Goal: Complete application form

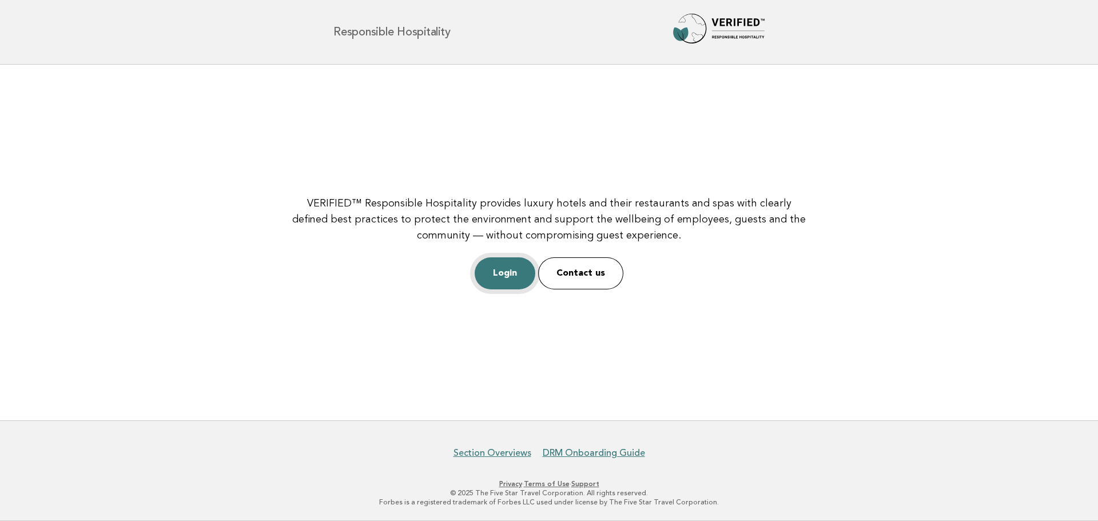
click at [492, 274] on link "Login" at bounding box center [505, 273] width 61 height 32
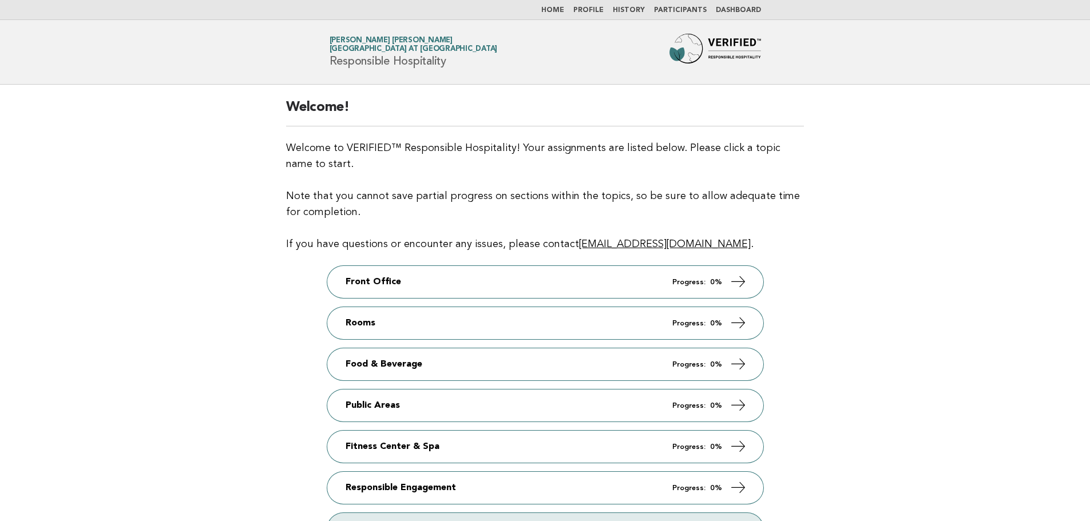
click at [916, 212] on main "Welcome! Welcome to VERIFIED™ Responsible Hospitality! Your assignments are lis…" at bounding box center [545, 336] width 1090 height 502
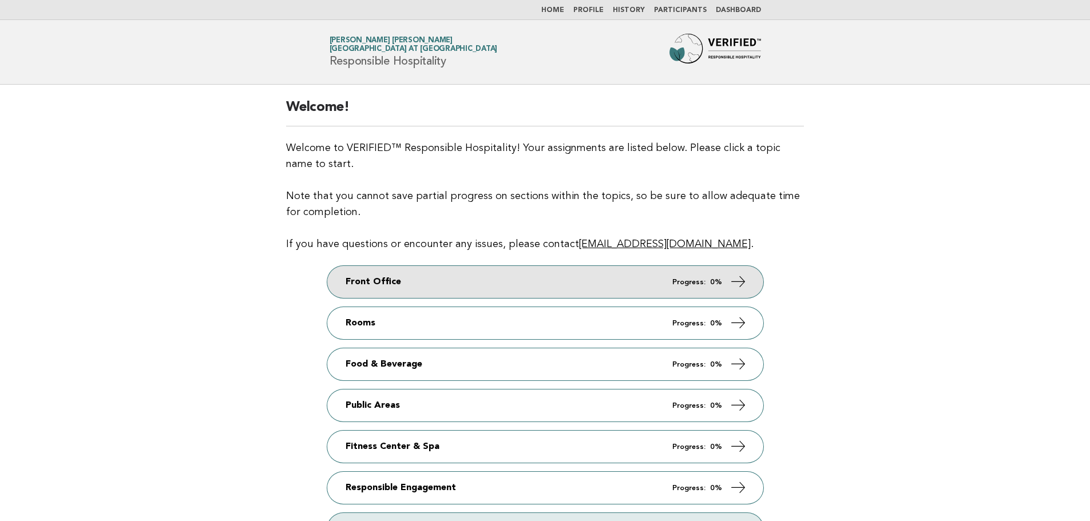
click at [661, 279] on link "Front Office Progress: 0%" at bounding box center [545, 282] width 436 height 32
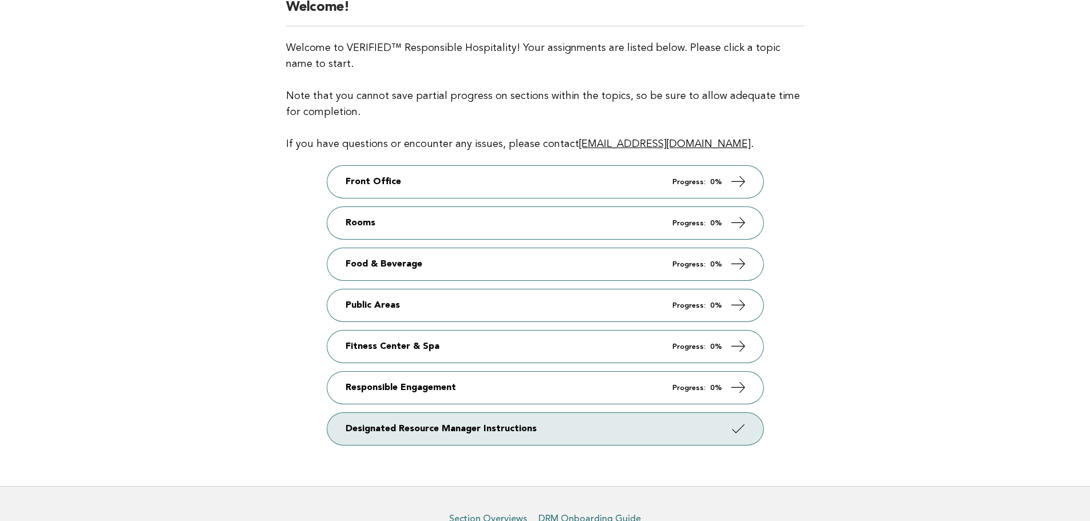
scroll to position [165, 0]
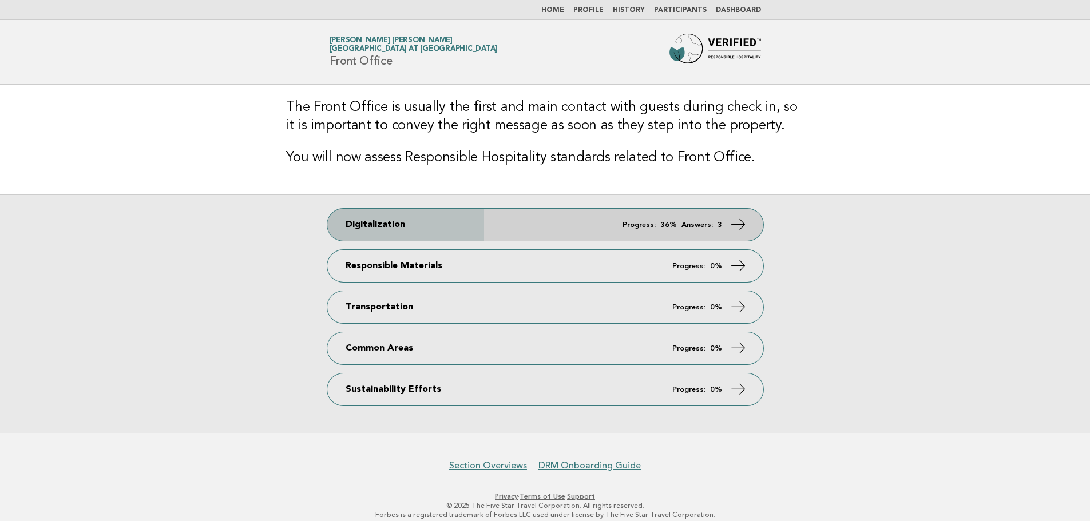
click at [614, 224] on link "Digitalization Progress: 36% Answers: 3" at bounding box center [545, 225] width 436 height 32
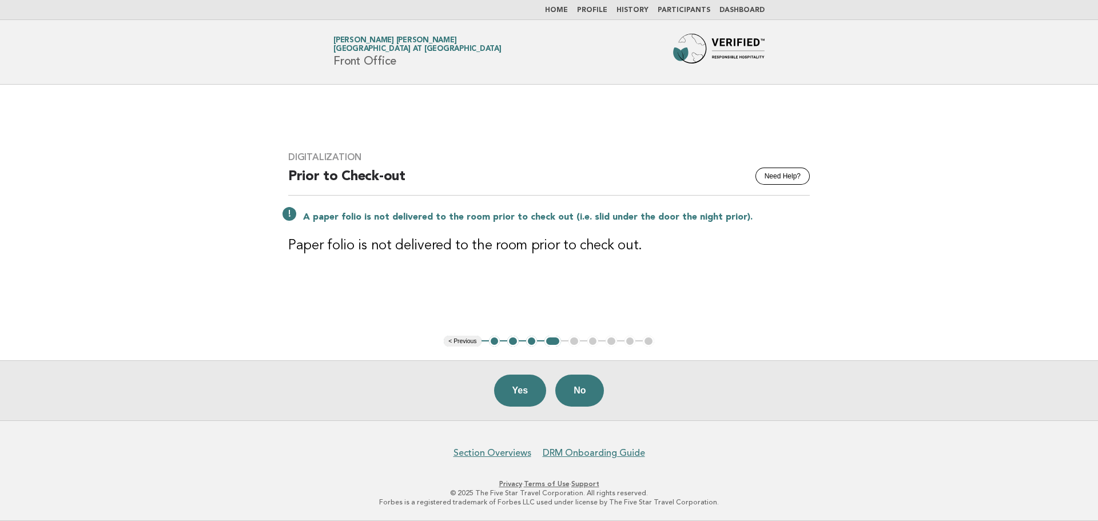
click at [533, 342] on button "3" at bounding box center [531, 341] width 11 height 11
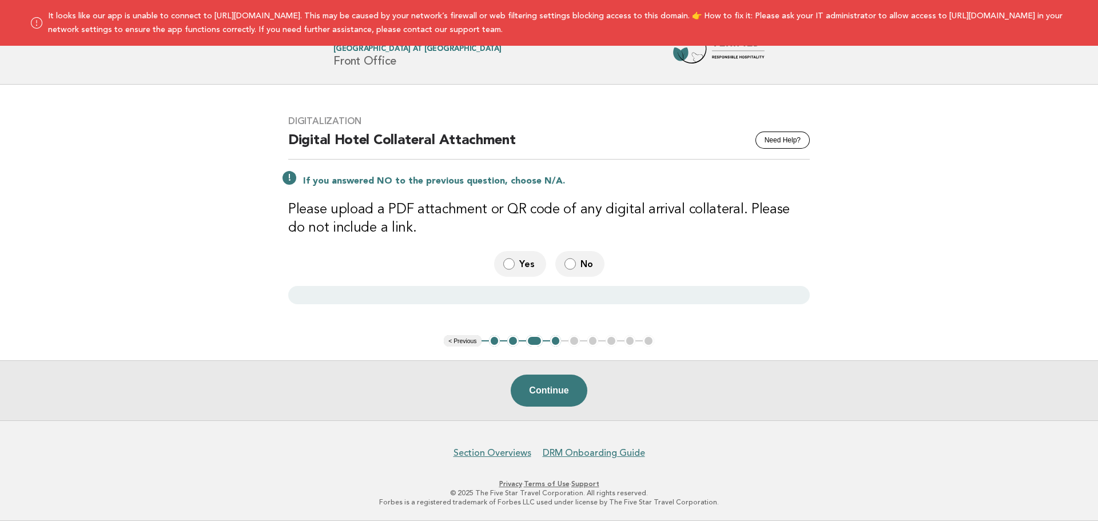
click at [492, 339] on button "1" at bounding box center [494, 340] width 11 height 11
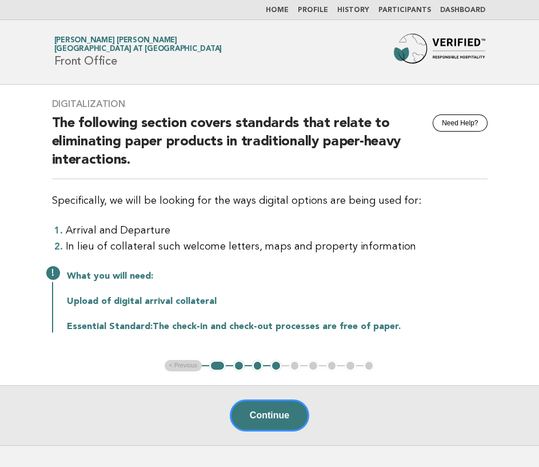
click at [237, 217] on div "Digitalization Need Help? The following section covers standards that relate to…" at bounding box center [269, 222] width 463 height 275
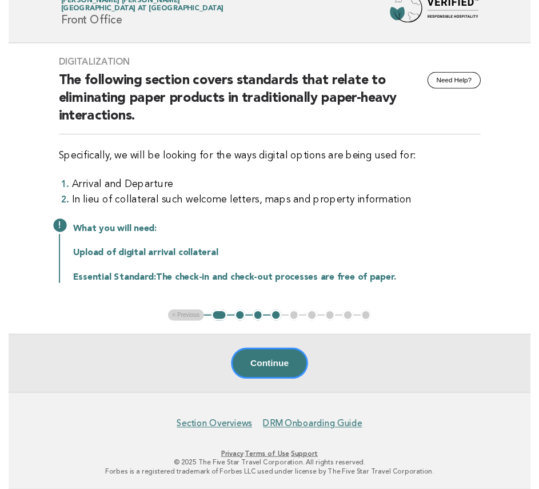
scroll to position [33, 0]
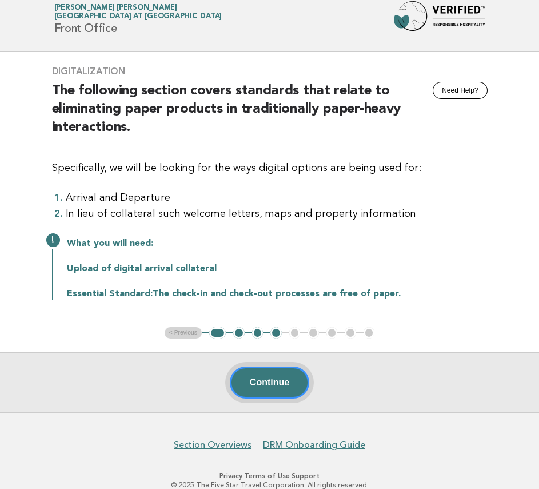
click at [270, 380] on button "Continue" at bounding box center [269, 383] width 79 height 32
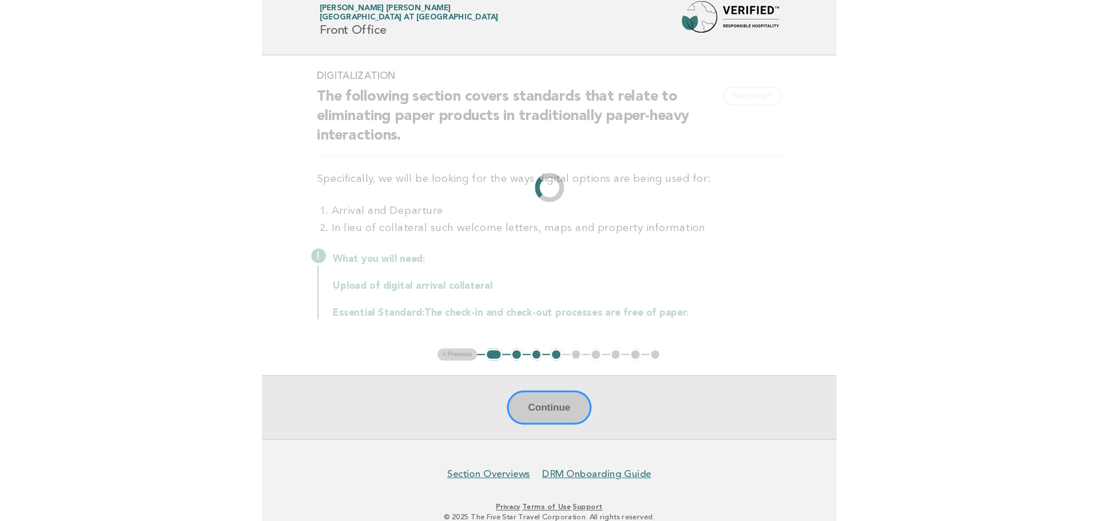
scroll to position [0, 0]
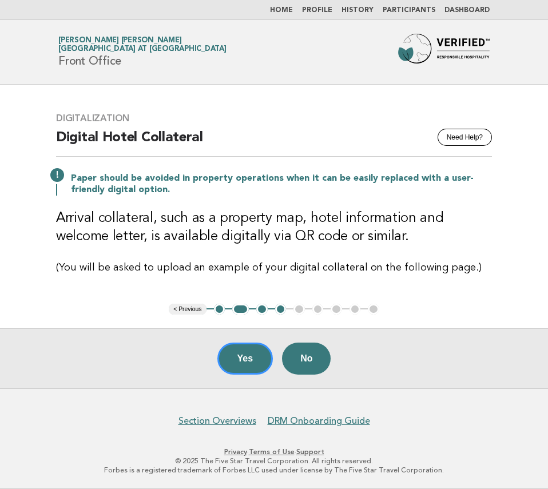
drag, startPoint x: 233, startPoint y: 357, endPoint x: 212, endPoint y: 340, distance: 26.9
click at [233, 357] on button "Yes" at bounding box center [245, 359] width 56 height 32
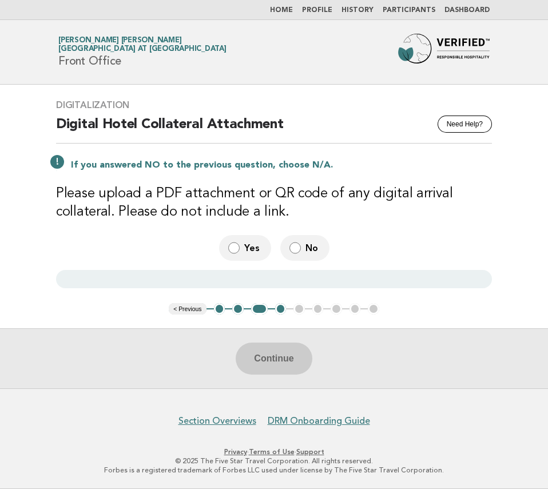
click at [285, 357] on div "Continue" at bounding box center [274, 358] width 548 height 60
click at [322, 186] on h3 "Please upload a PDF attachment or QR code of any digital arrival collateral. Pl…" at bounding box center [274, 203] width 436 height 37
click at [422, 215] on h3 "Please upload a PDF attachment or QR code of any digital arrival collateral. Pl…" at bounding box center [274, 203] width 436 height 37
click at [296, 356] on div "Continue" at bounding box center [274, 358] width 548 height 60
click at [262, 355] on div "Continue" at bounding box center [274, 358] width 548 height 60
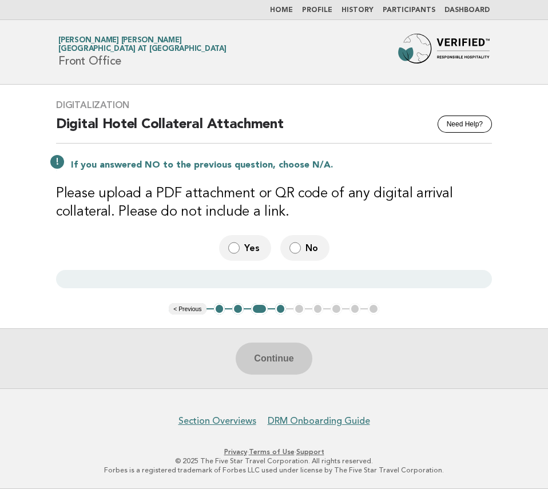
click at [277, 189] on h3 "Please upload a PDF attachment or QR code of any digital arrival collateral. Pl…" at bounding box center [274, 203] width 436 height 37
click at [216, 175] on div "Digitalization Need Help? Digital Hotel Collateral Attachment If you answered N…" at bounding box center [273, 194] width 463 height 216
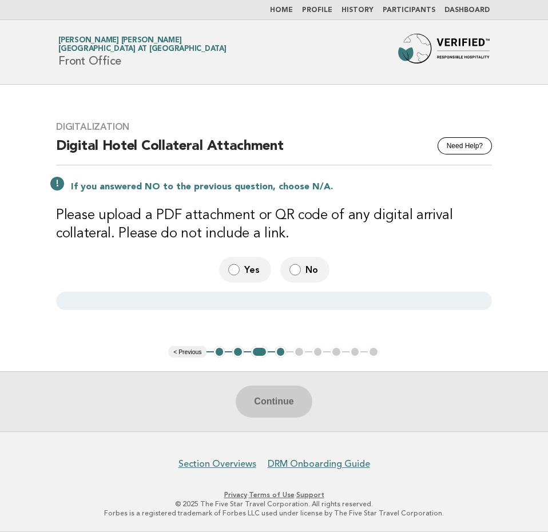
click at [194, 299] on div at bounding box center [274, 301] width 436 height 18
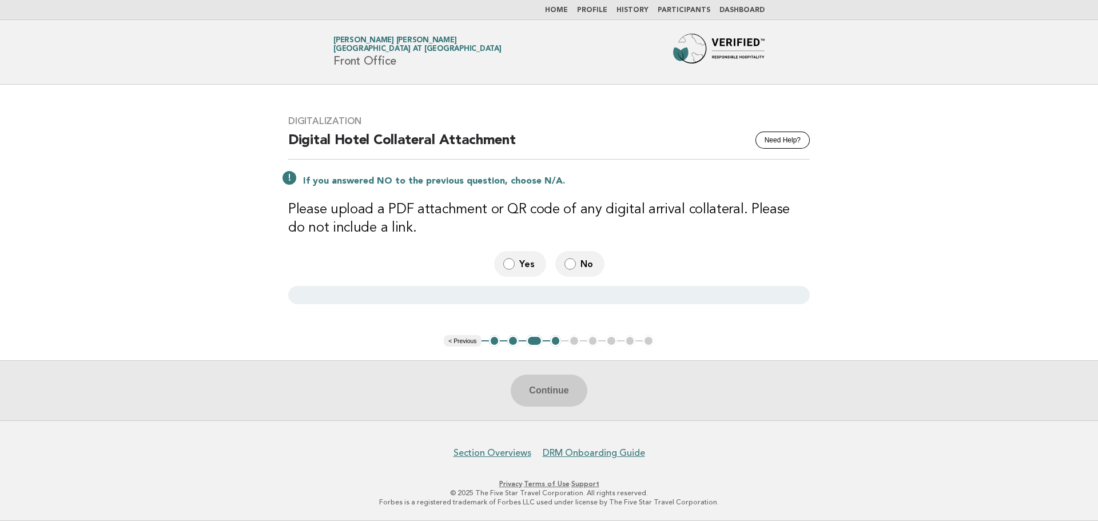
click at [597, 353] on main "Digitalization Need Help? Digital Hotel Collateral Attachment If you answered N…" at bounding box center [549, 253] width 1098 height 336
click at [591, 337] on ul "< Previous 1 2 3 4 5 6 7 8 9" at bounding box center [549, 340] width 210 height 11
click at [780, 136] on button "Need Help?" at bounding box center [783, 140] width 54 height 17
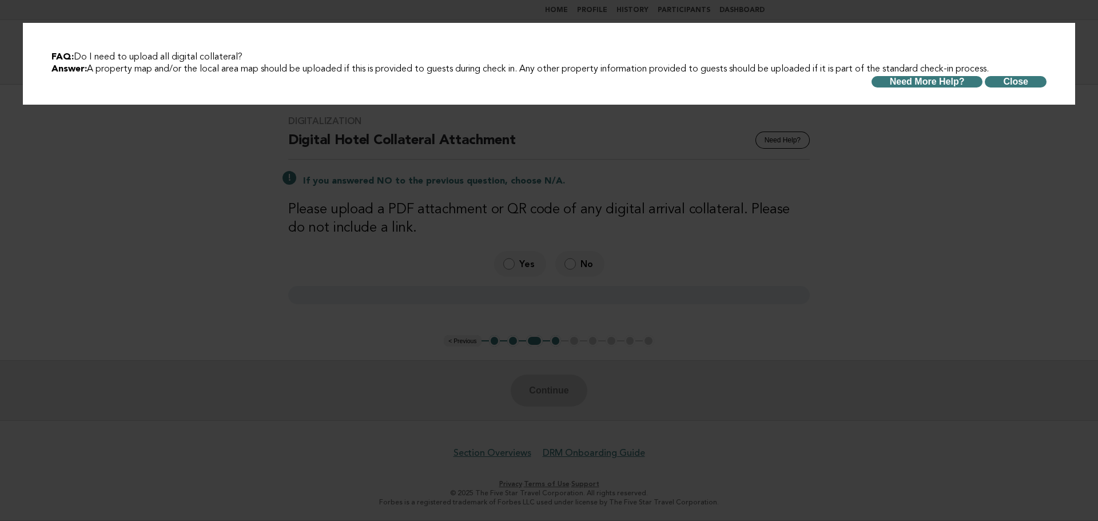
drag, startPoint x: 81, startPoint y: 56, endPoint x: 250, endPoint y: 59, distance: 168.8
click at [250, 59] on h3 "FAQ: Do I need to upload all digital collateral?" at bounding box center [548, 57] width 995 height 12
drag, startPoint x: 98, startPoint y: 68, endPoint x: 1045, endPoint y: 107, distance: 947.9
click at [1045, 107] on div "FAQ: Do I need to upload all digital collateral? Answer: A property map and/or …" at bounding box center [549, 260] width 1098 height 521
click at [1030, 81] on button "Close" at bounding box center [1016, 81] width 62 height 11
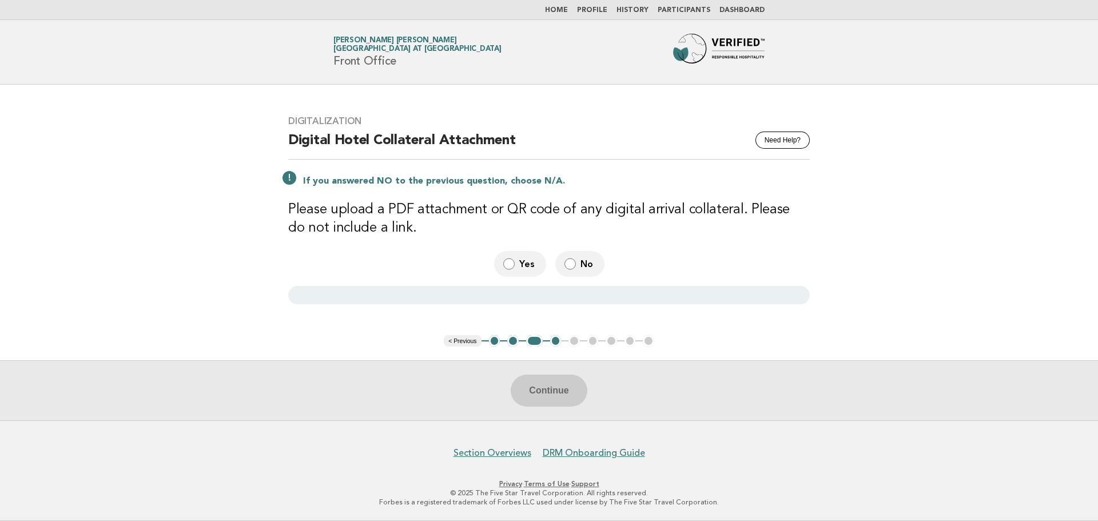
click at [944, 291] on main "Digitalization Need Help? Digital Hotel Collateral Attachment If you answered N…" at bounding box center [549, 253] width 1098 height 336
click at [406, 216] on h3 "Please upload a PDF attachment or QR code of any digital arrival collateral. Pl…" at bounding box center [549, 219] width 522 height 37
drag, startPoint x: 516, startPoint y: 269, endPoint x: 444, endPoint y: 307, distance: 80.8
click at [436, 274] on div "Yes No" at bounding box center [549, 264] width 522 height 26
click at [444, 307] on div "Digitalization Need Help? Digital Hotel Collateral Attachment If you answered N…" at bounding box center [549, 210] width 549 height 216
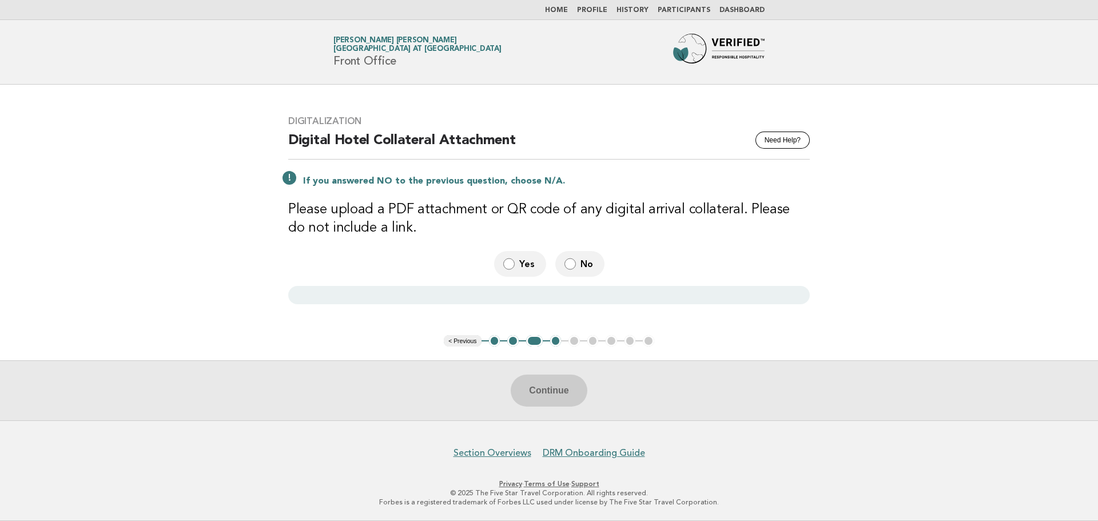
click at [442, 297] on div at bounding box center [549, 295] width 522 height 18
click at [442, 296] on div at bounding box center [549, 295] width 522 height 18
click at [442, 297] on div at bounding box center [549, 295] width 522 height 18
click at [441, 299] on div at bounding box center [549, 295] width 522 height 18
click at [379, 149] on h2 "Digital Hotel Collateral Attachment" at bounding box center [549, 146] width 522 height 28
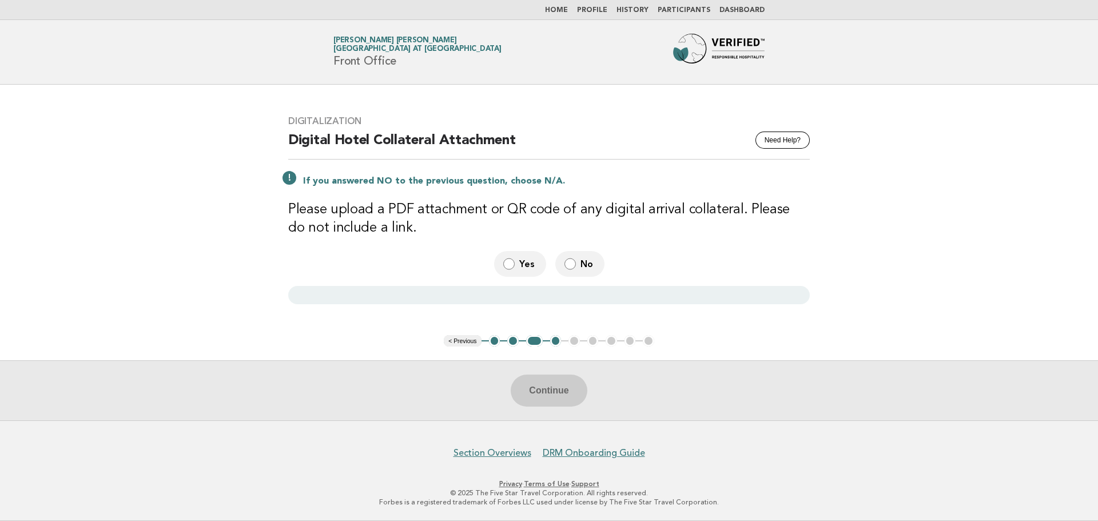
click at [367, 190] on div "Digitalization Need Help? Digital Hotel Collateral Attachment If you answered N…" at bounding box center [549, 210] width 549 height 216
click at [524, 391] on div "Continue" at bounding box center [549, 390] width 1098 height 60
click at [534, 341] on button "3" at bounding box center [534, 340] width 17 height 11
click at [555, 341] on button "4" at bounding box center [555, 340] width 11 height 11
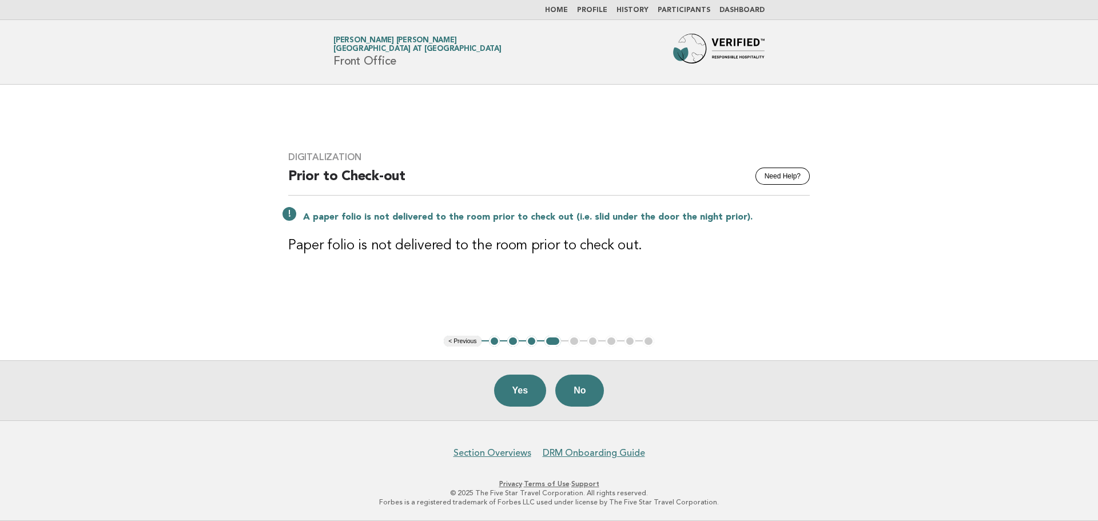
click at [530, 341] on button "3" at bounding box center [531, 341] width 11 height 11
click at [508, 384] on button "Yes" at bounding box center [520, 391] width 53 height 32
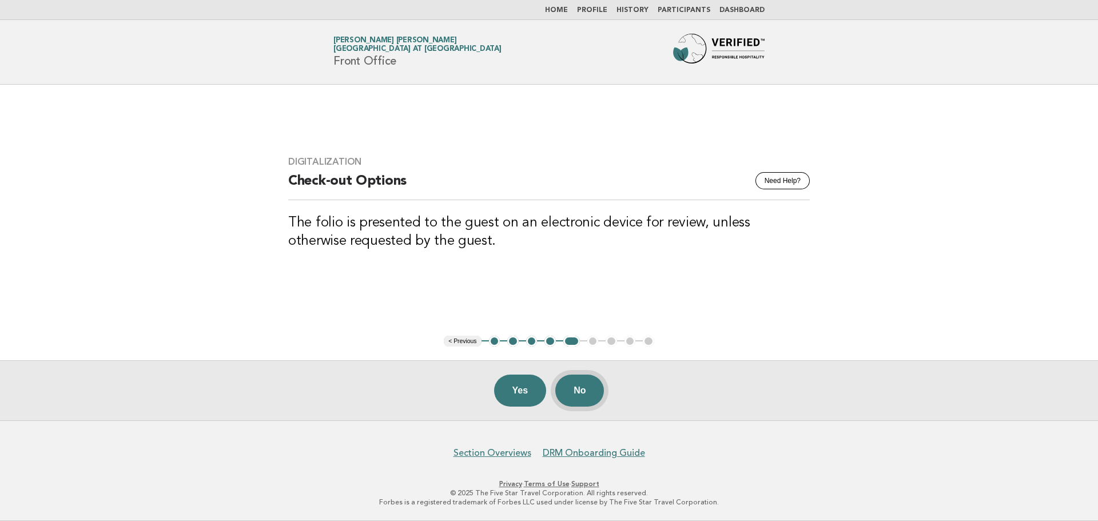
click at [587, 396] on button "No" at bounding box center [579, 391] width 49 height 32
